Goal: Task Accomplishment & Management: Manage account settings

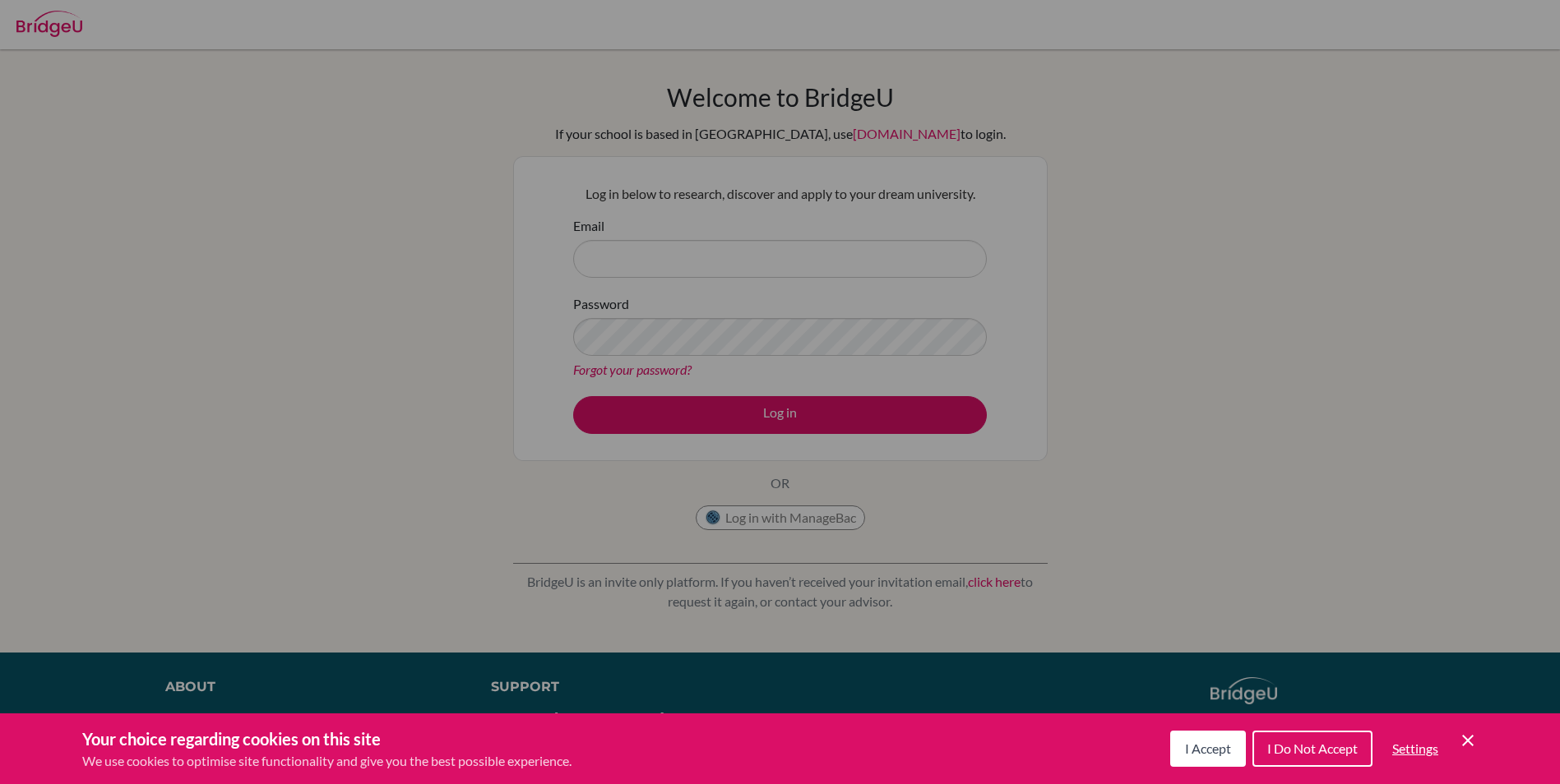
click at [720, 343] on div "Cookie Preferences" at bounding box center [780, 392] width 1560 height 784
click at [1199, 749] on span "I Accept" at bounding box center [1207, 748] width 46 height 15
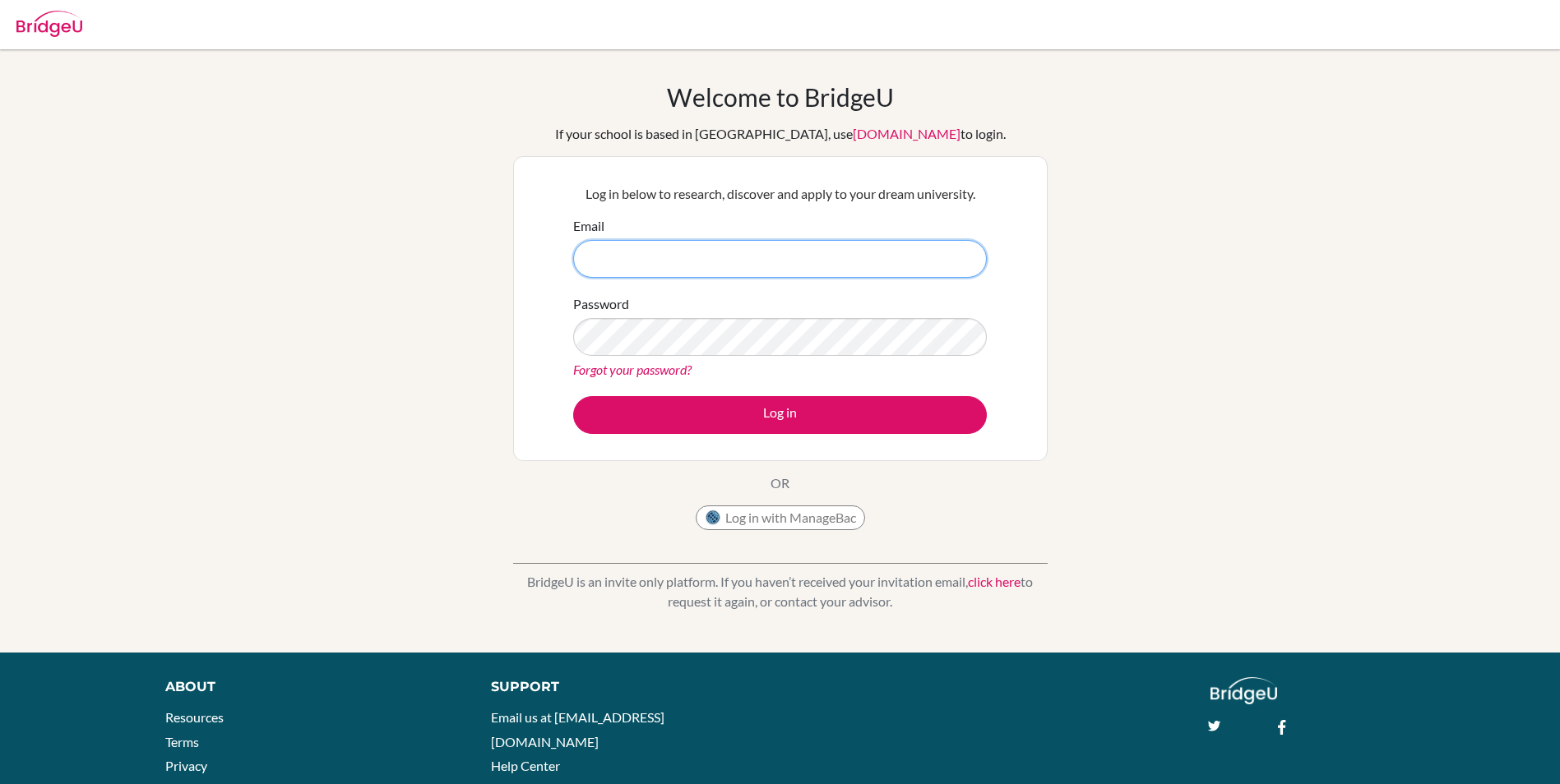
click at [702, 271] on input "Email" at bounding box center [780, 259] width 414 height 38
type input "[EMAIL_ADDRESS][DOMAIN_NAME]"
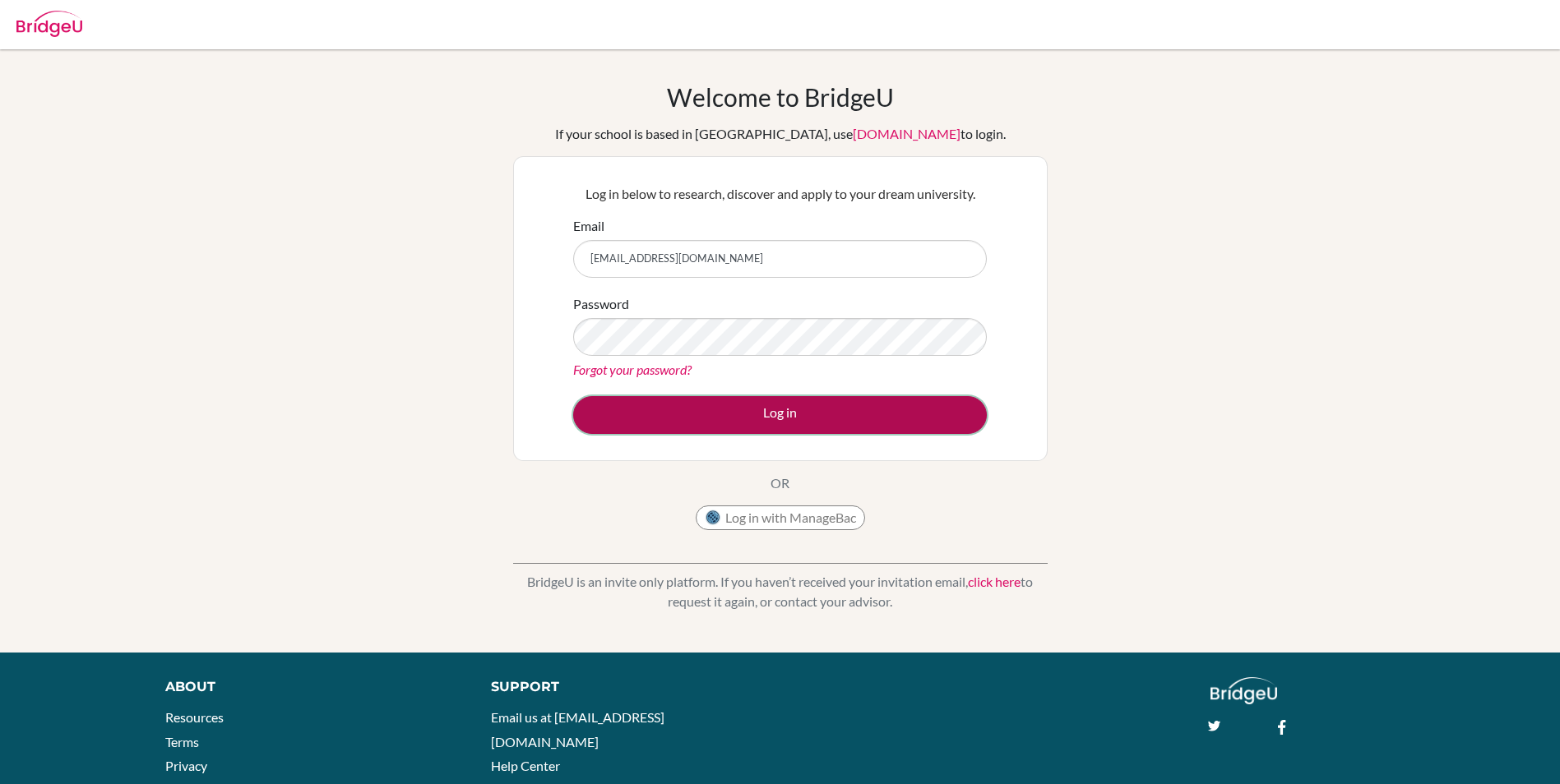
click at [833, 416] on button "Log in" at bounding box center [780, 416] width 414 height 38
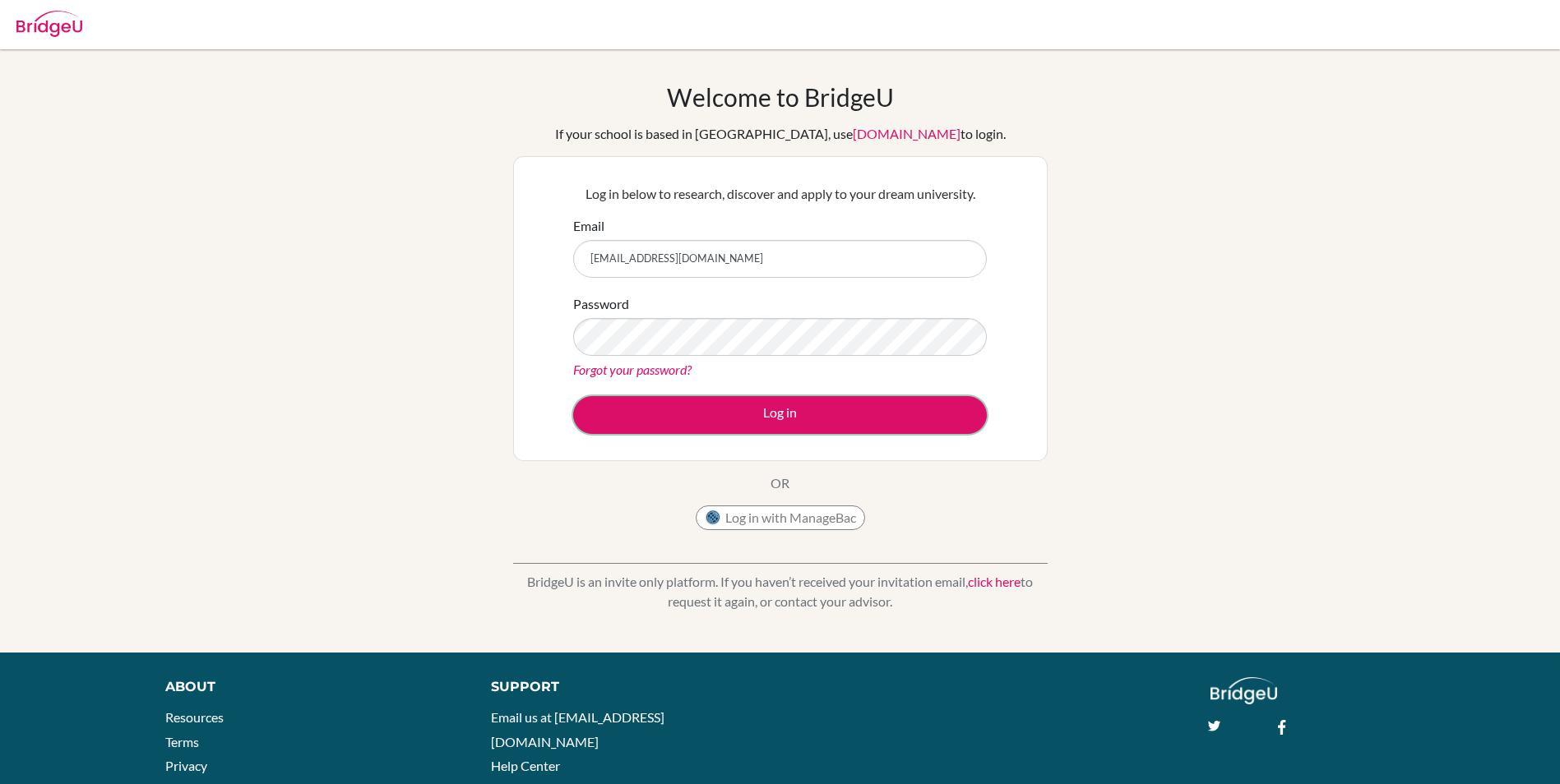
drag, startPoint x: 838, startPoint y: 417, endPoint x: 848, endPoint y: 448, distance: 32.6
click at [848, 448] on div "Log in below to research, discover and apply to your dream university. Email fa…" at bounding box center [780, 308] width 534 height 305
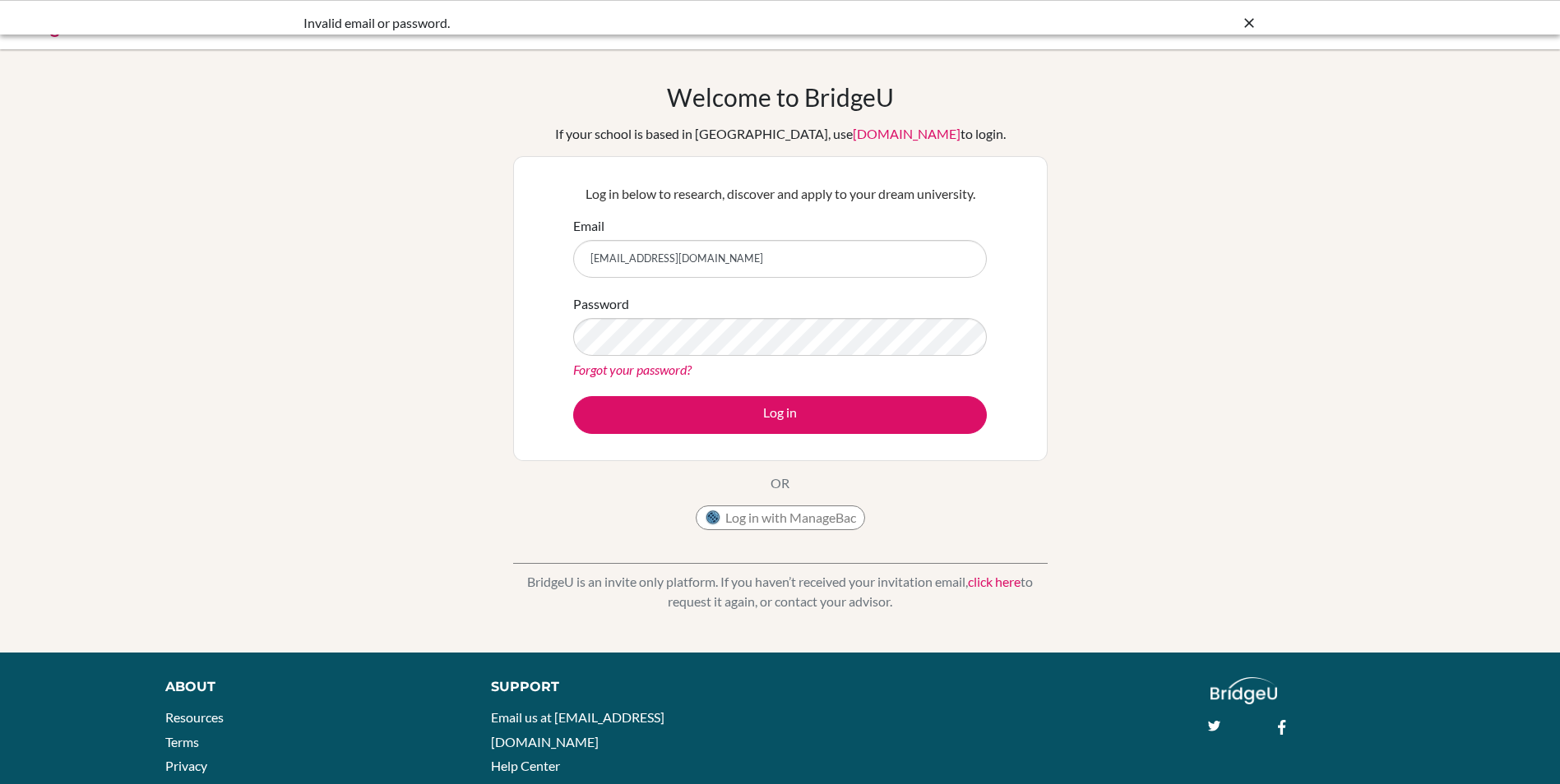
click at [800, 421] on button "Log in" at bounding box center [780, 416] width 414 height 38
click at [648, 369] on link "Forgot your password?" at bounding box center [632, 369] width 118 height 15
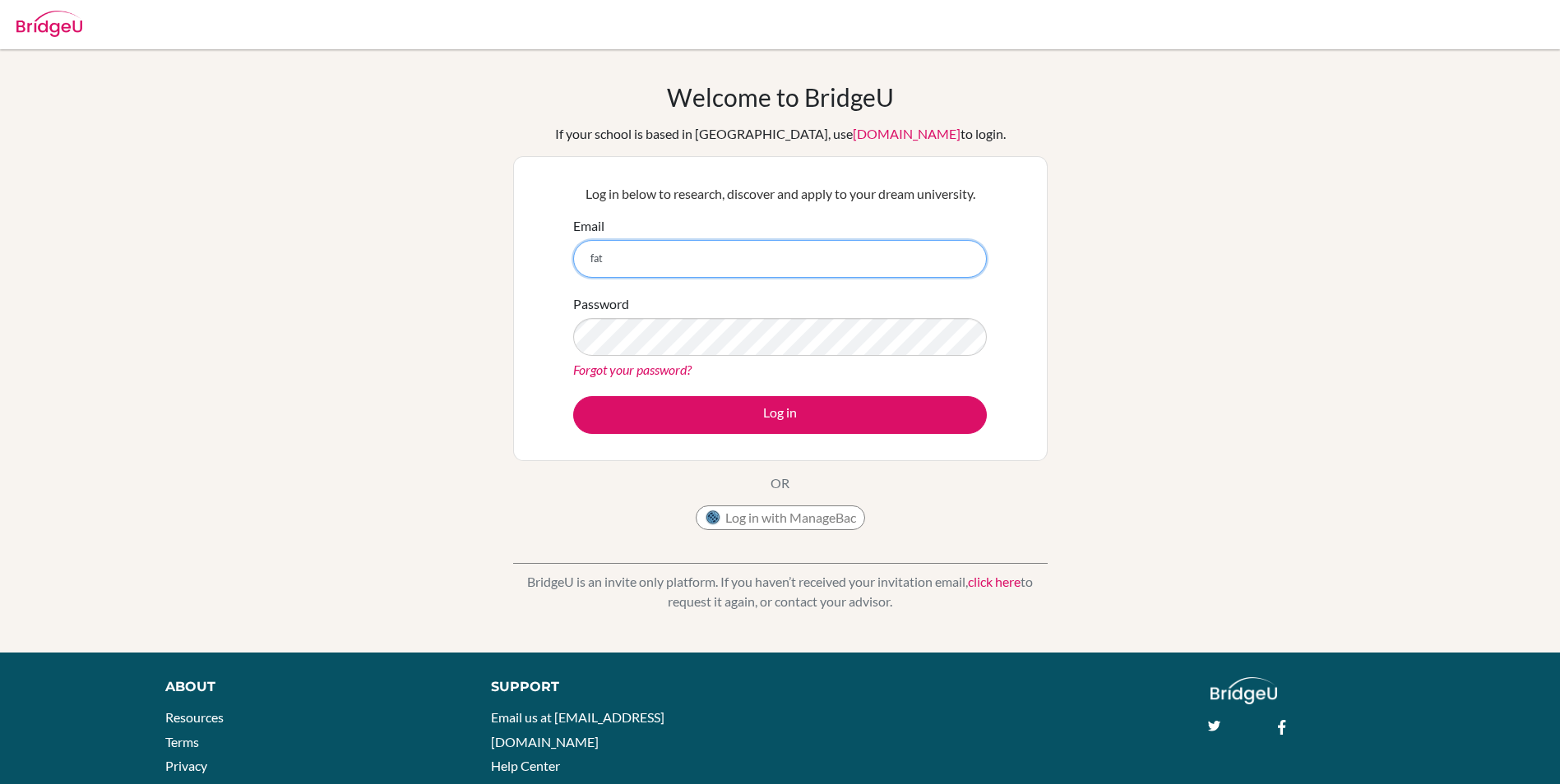
type input "[EMAIL_ADDRESS][DOMAIN_NAME]"
click at [629, 368] on link "Forgot your password?" at bounding box center [632, 369] width 118 height 15
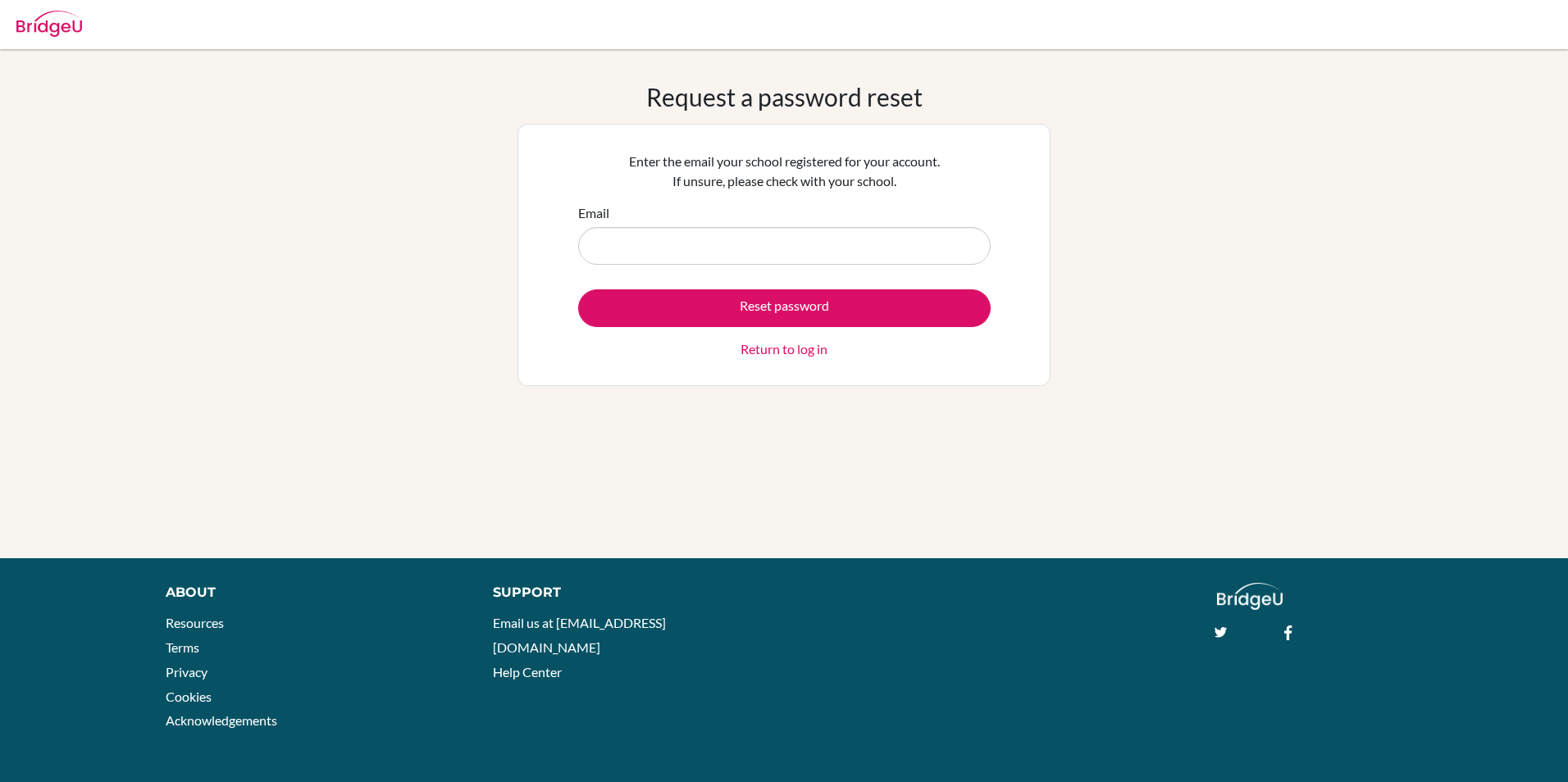
click at [754, 254] on input "Email" at bounding box center [784, 246] width 413 height 38
type input "fateh6609@vivekhighschool.onmicrosoft.com"
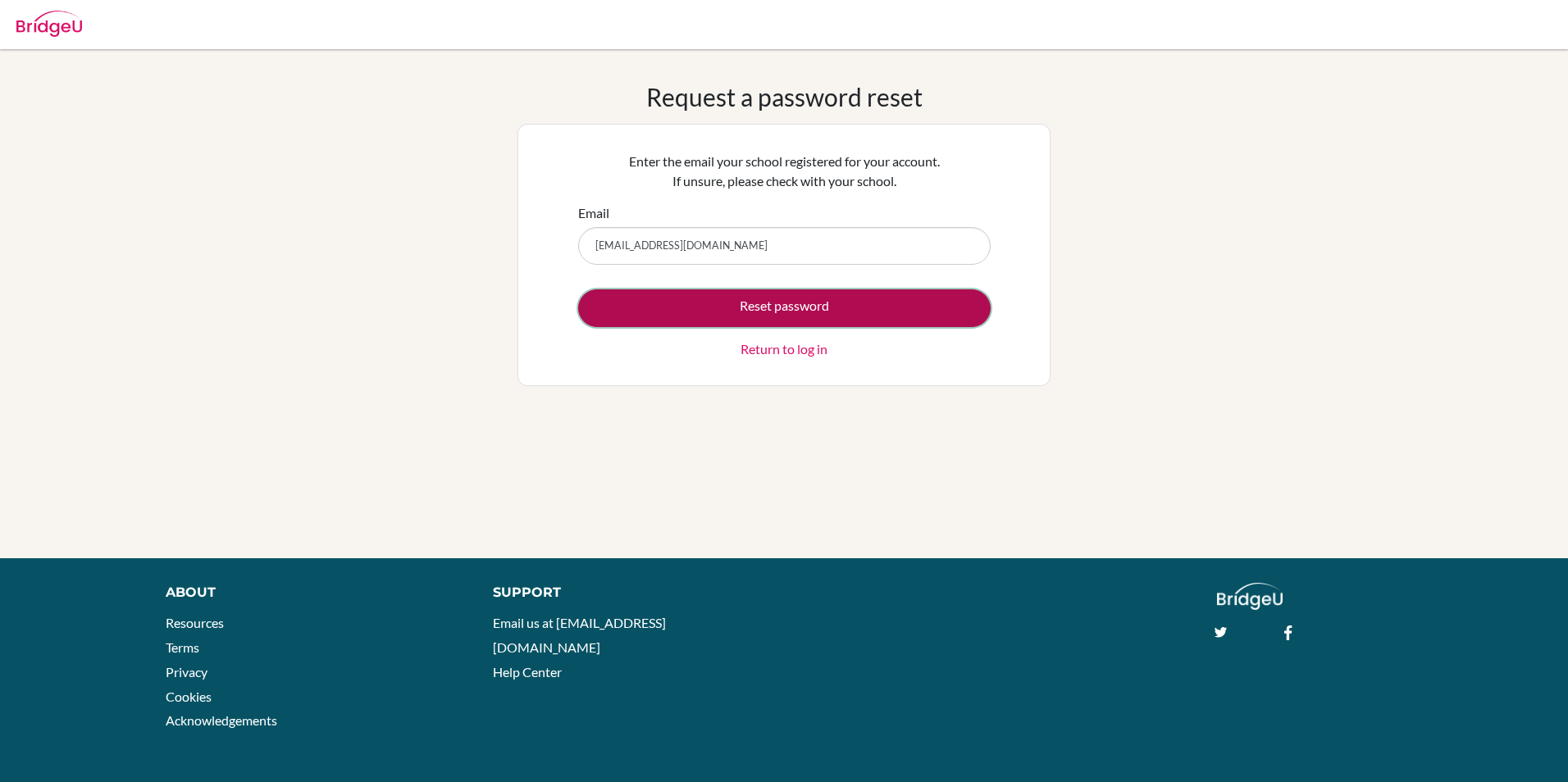
click at [745, 304] on button "Reset password" at bounding box center [784, 308] width 413 height 38
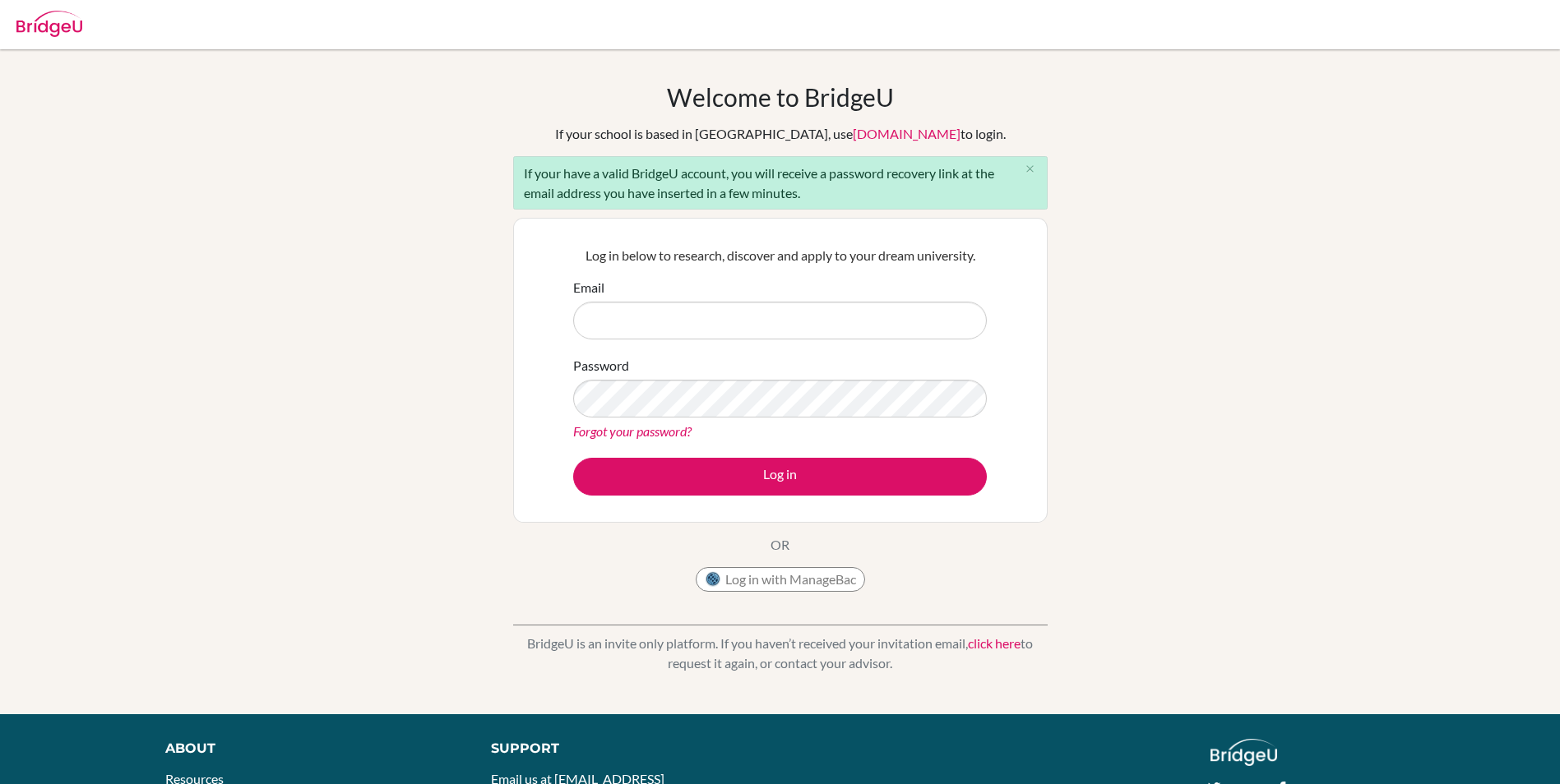
click at [720, 323] on input "Email" at bounding box center [780, 321] width 414 height 38
type input "[EMAIL_ADDRESS][DOMAIN_NAME]"
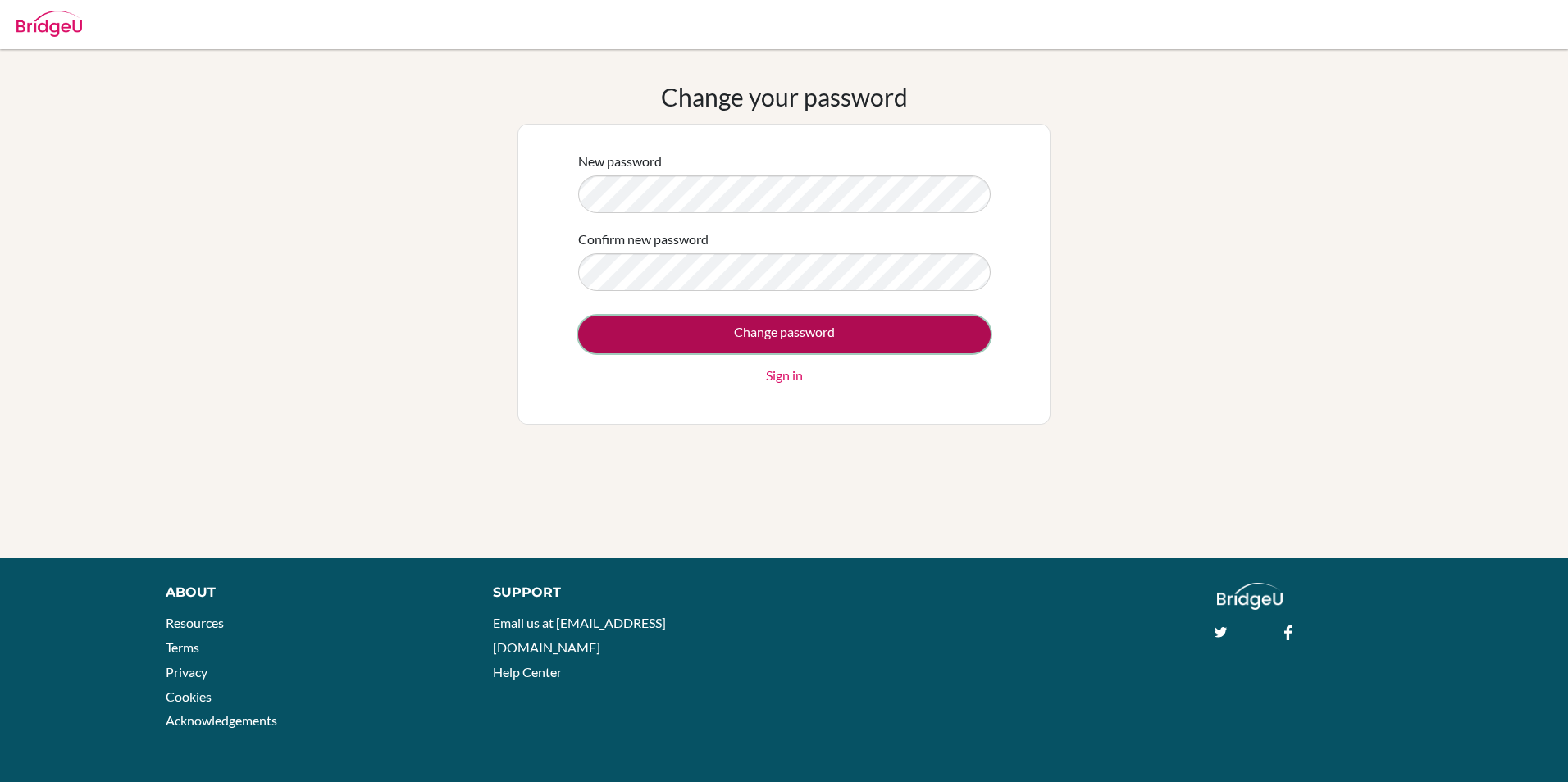
click at [914, 332] on input "Change password" at bounding box center [784, 335] width 413 height 38
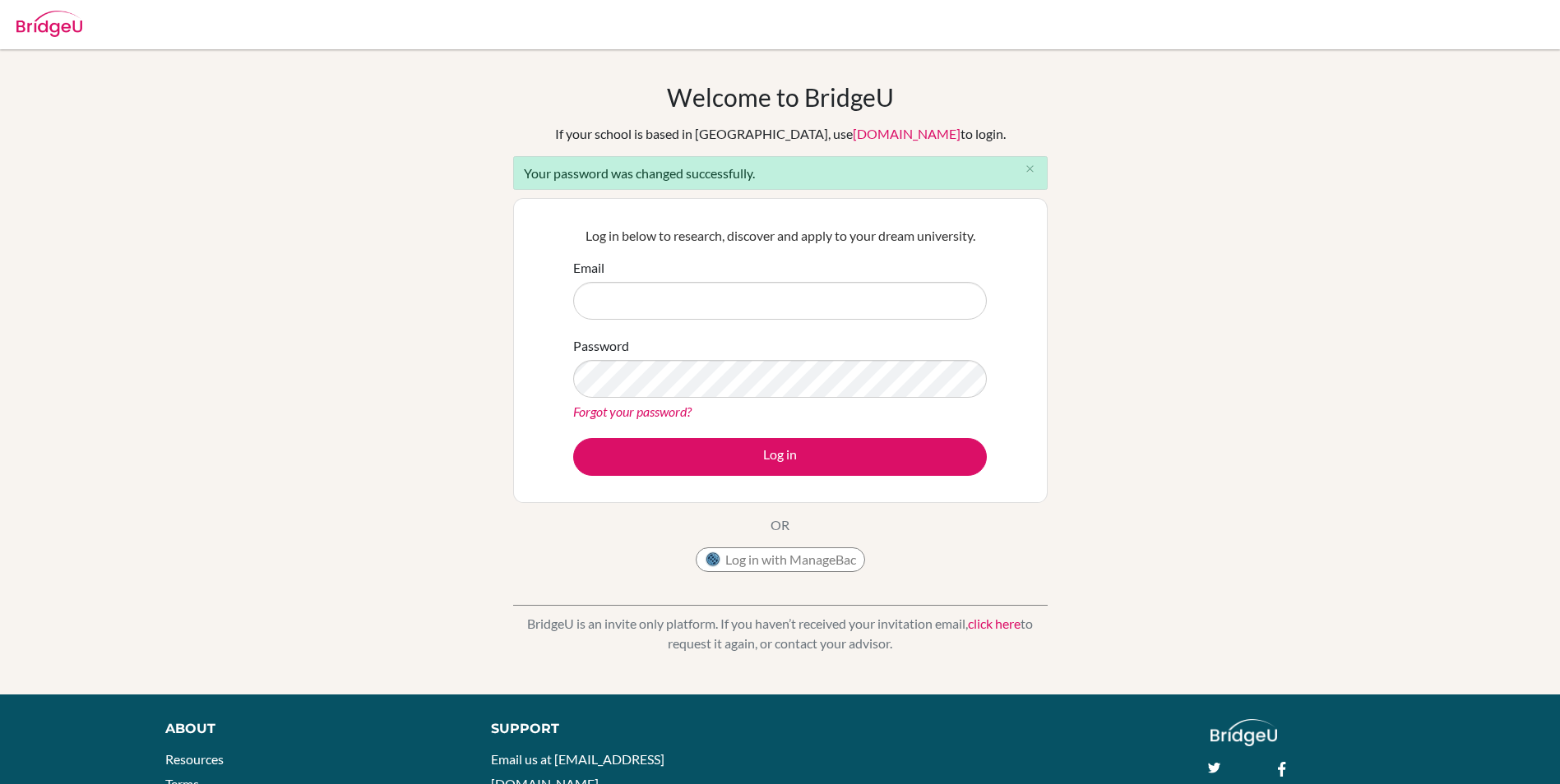
click at [680, 315] on input "Email" at bounding box center [780, 301] width 414 height 38
type input "[EMAIL_ADDRESS][DOMAIN_NAME]"
click at [573, 438] on button "Log in" at bounding box center [780, 457] width 414 height 38
